Goal: Transaction & Acquisition: Purchase product/service

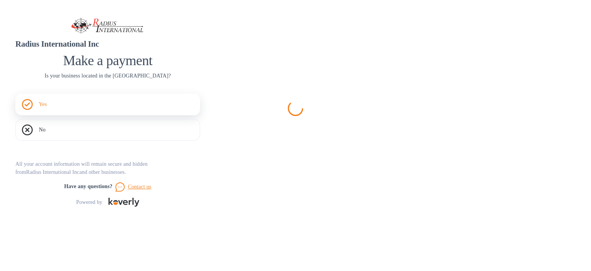
click at [200, 115] on div "Yes" at bounding box center [107, 105] width 185 height 22
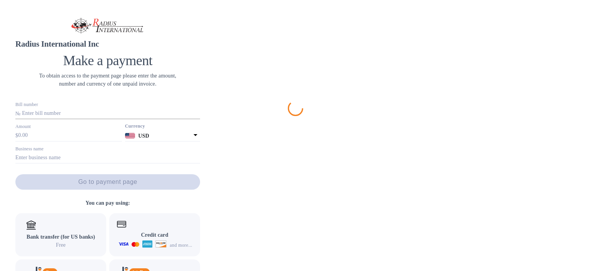
click at [201, 119] on input "text" at bounding box center [111, 114] width 180 height 12
paste input "SSI0094889/A"
type input "SSI0094889/A"
click at [122, 141] on input "text" at bounding box center [70, 136] width 104 height 12
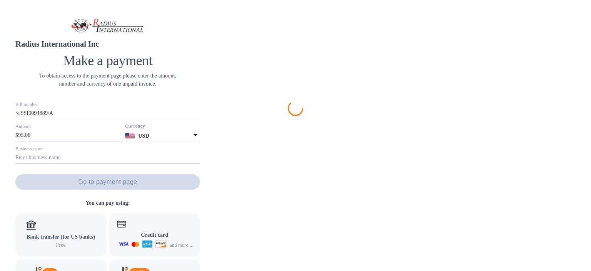
type input "95.00"
click at [200, 164] on input "text" at bounding box center [107, 158] width 185 height 12
type input "[PERSON_NAME] Instrument Company"
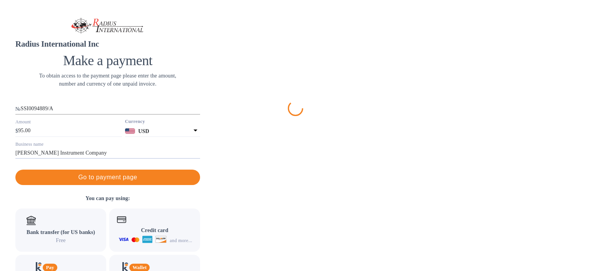
scroll to position [77, 0]
click at [194, 172] on span "Go to payment page" at bounding box center [108, 176] width 172 height 9
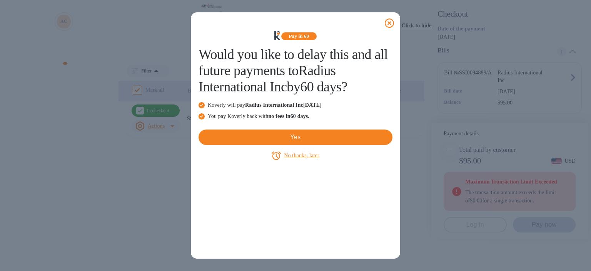
click at [392, 23] on icon at bounding box center [389, 22] width 9 height 9
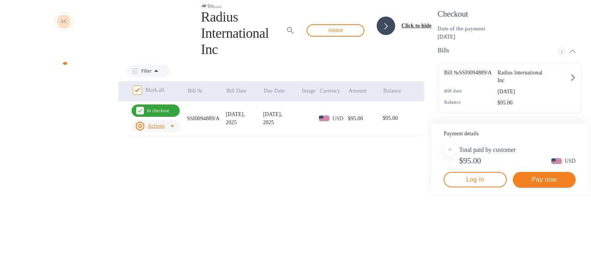
click at [531, 184] on span "Pay now" at bounding box center [544, 179] width 50 height 9
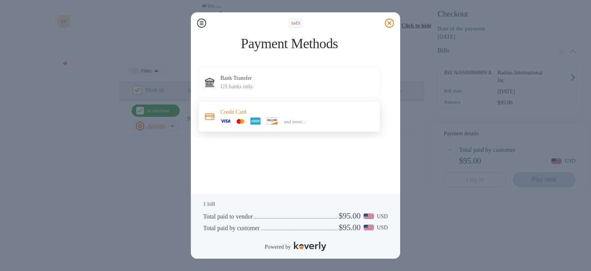
click at [249, 131] on div "Credit Card and more..." at bounding box center [290, 116] width 182 height 31
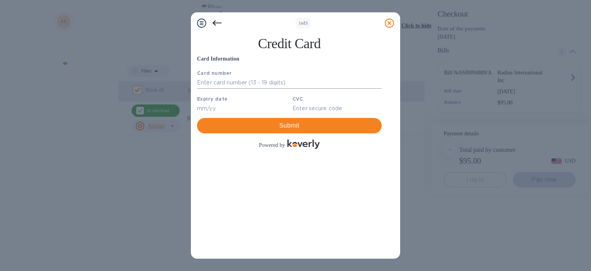
click at [243, 84] on input "text" at bounding box center [289, 83] width 185 height 12
type input "[CREDIT_CARD_NUMBER]"
type input "10/28"
type input "085"
click at [248, 150] on div "Submit Powered by" at bounding box center [289, 134] width 185 height 32
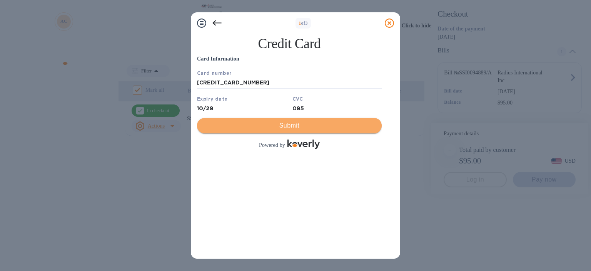
click at [251, 130] on span "Submit" at bounding box center [289, 125] width 172 height 9
click at [266, 133] on button "Submit" at bounding box center [289, 125] width 185 height 15
